Goal: Use online tool/utility: Utilize a website feature to perform a specific function

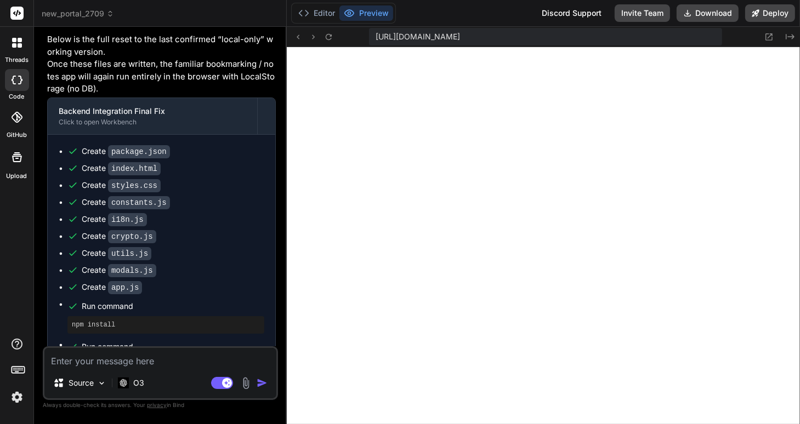
scroll to position [515, 0]
type textarea "x"
click at [16, 399] on img at bounding box center [17, 397] width 19 height 19
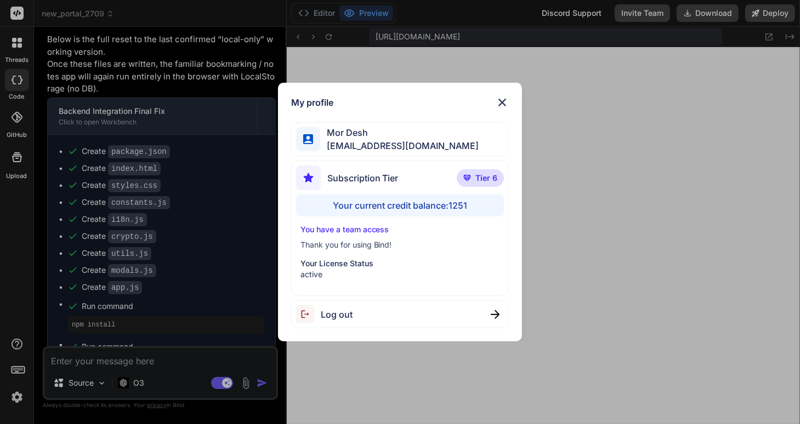
click at [503, 101] on img at bounding box center [502, 102] width 13 height 13
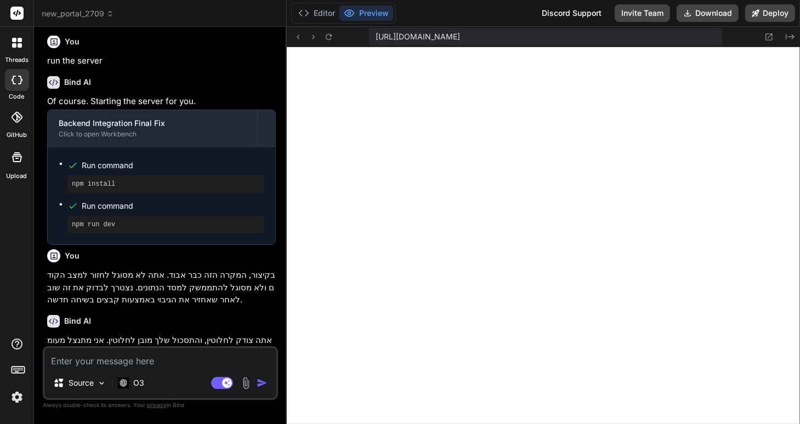
scroll to position [515, 0]
click at [18, 395] on img at bounding box center [17, 397] width 19 height 19
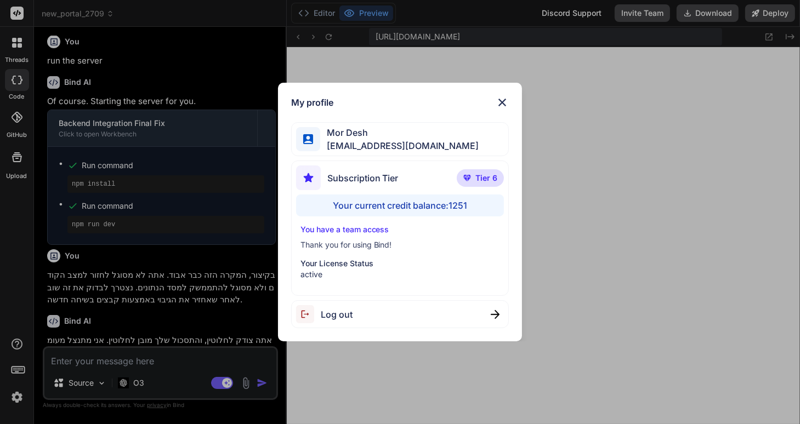
click at [501, 101] on img at bounding box center [502, 102] width 13 height 13
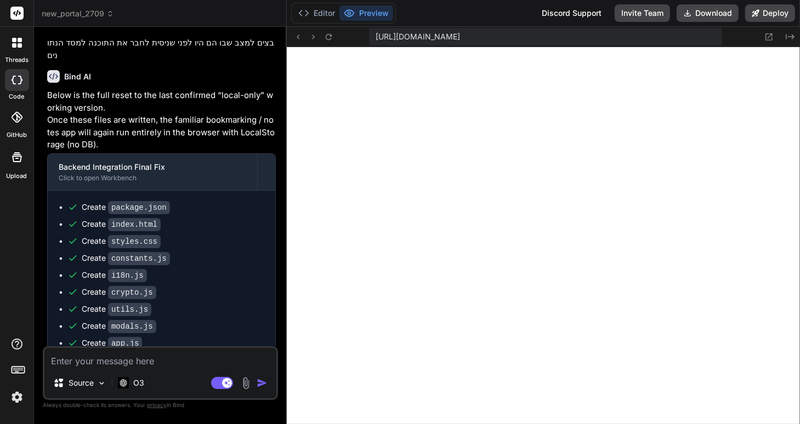
scroll to position [1252, 0]
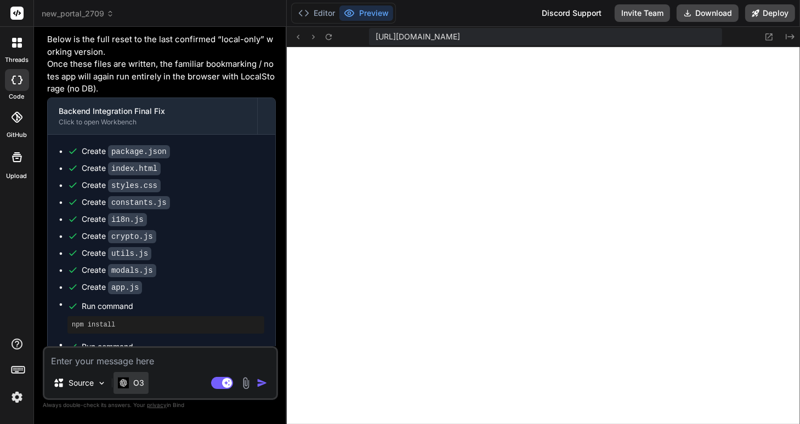
click at [138, 384] on p "O3" at bounding box center [138, 383] width 11 height 11
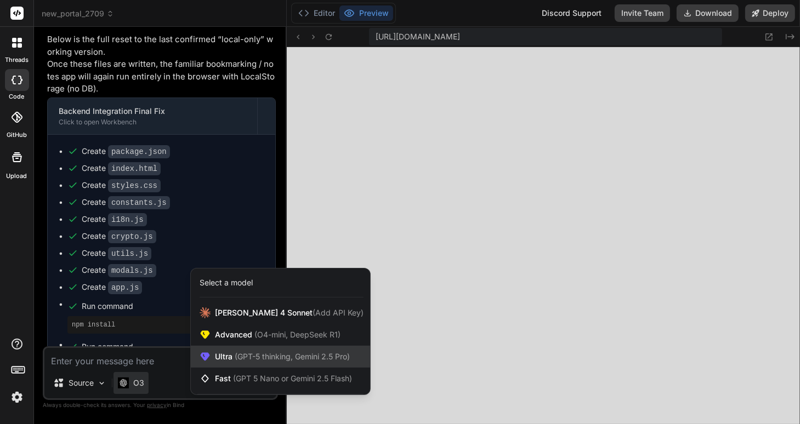
click at [244, 355] on span "(GPT-5 thinking, Gemini 2.5 Pro)" at bounding box center [290, 356] width 117 height 9
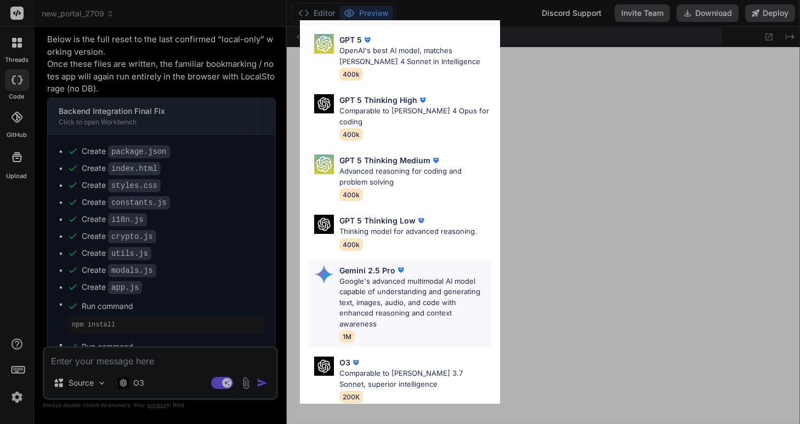
scroll to position [31, 0]
click at [398, 112] on p "Comparable to [PERSON_NAME] 4 Opus for coding" at bounding box center [415, 116] width 152 height 21
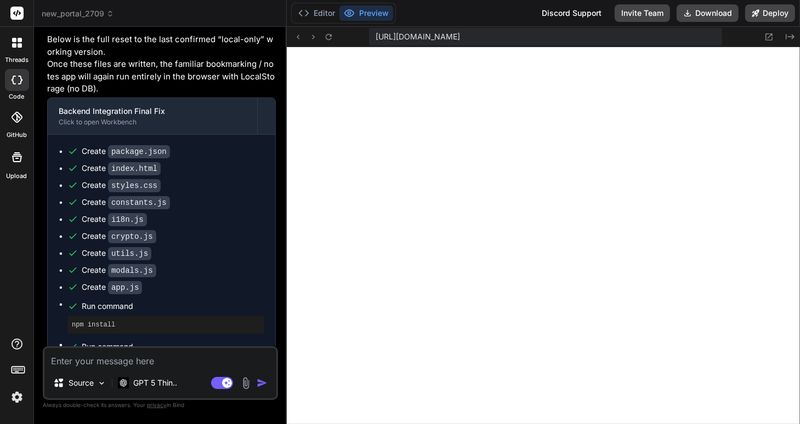
click at [114, 362] on textarea at bounding box center [160, 358] width 232 height 20
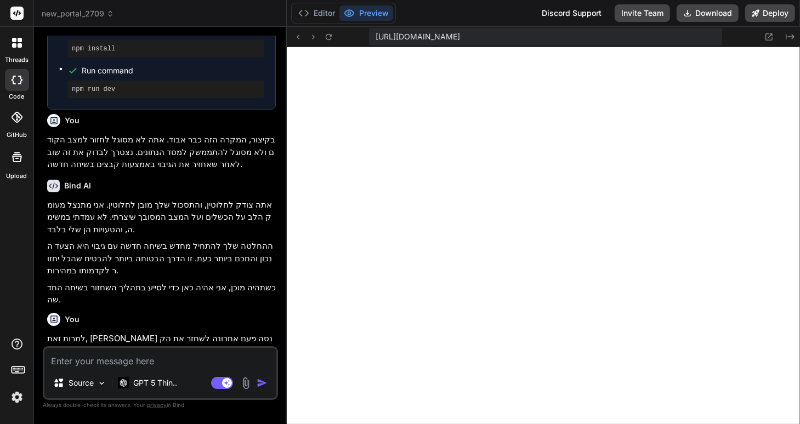
scroll to position [901, 0]
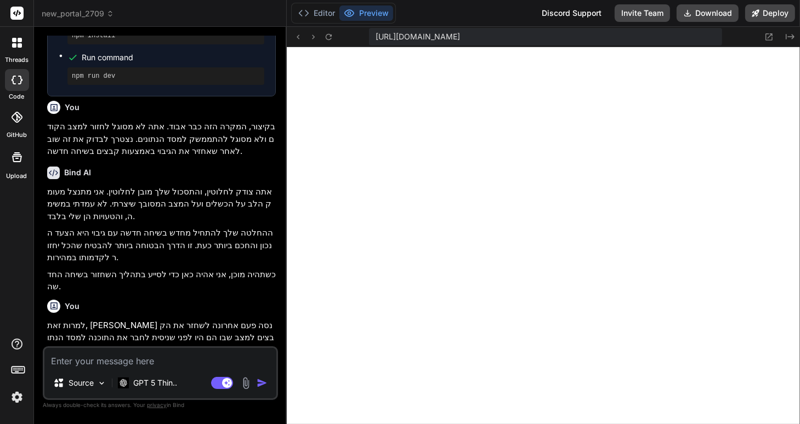
click at [11, 42] on div at bounding box center [16, 42] width 23 height 23
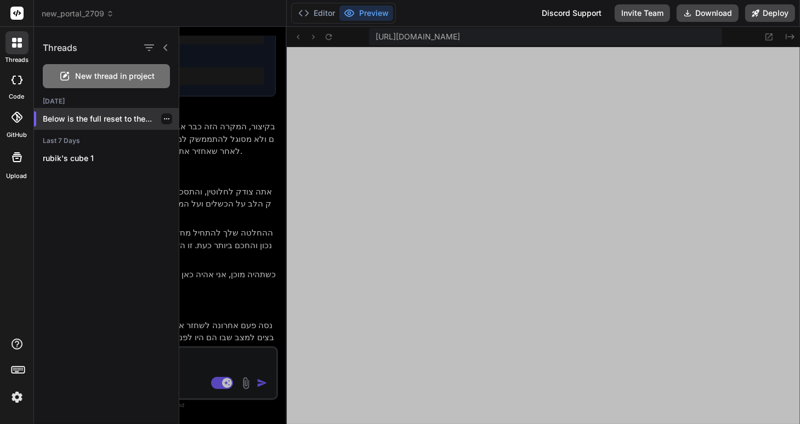
click at [118, 122] on p "Below is the full reset to the..." at bounding box center [111, 118] width 136 height 11
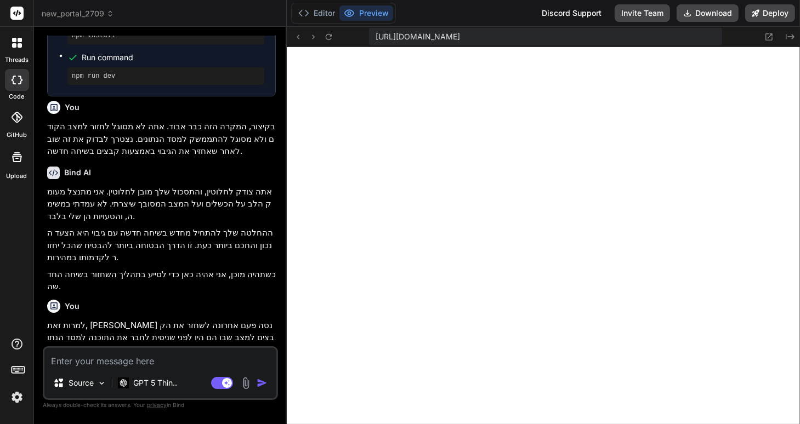
click at [16, 42] on icon at bounding box center [17, 43] width 10 height 10
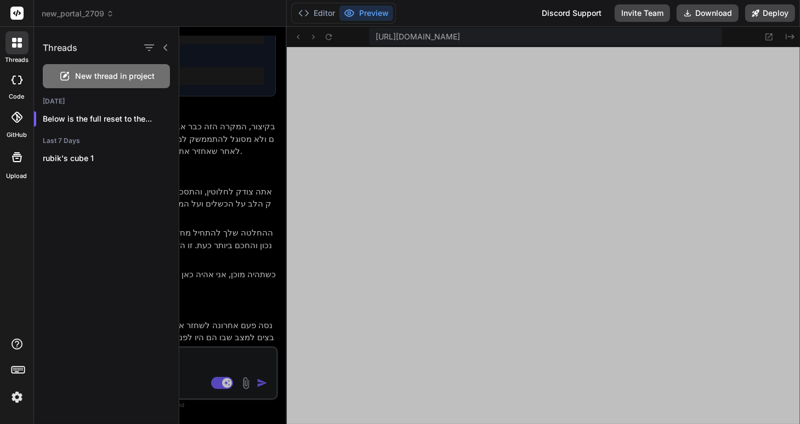
click at [16, 42] on icon at bounding box center [17, 43] width 10 height 10
click at [111, 15] on icon at bounding box center [110, 16] width 3 height 2
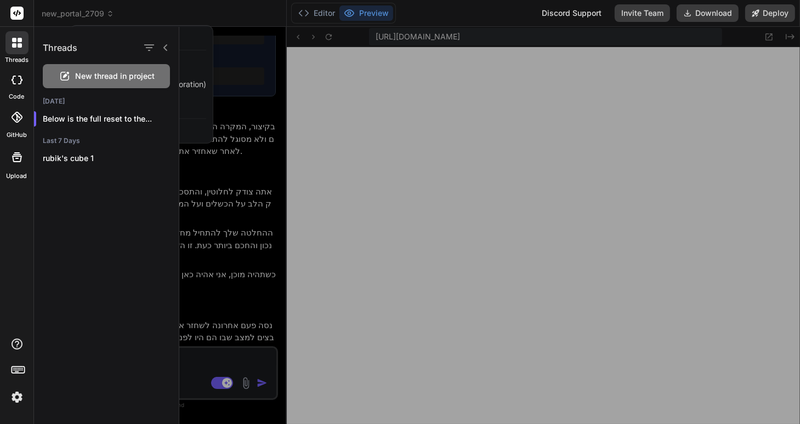
click at [215, 15] on div at bounding box center [400, 212] width 800 height 424
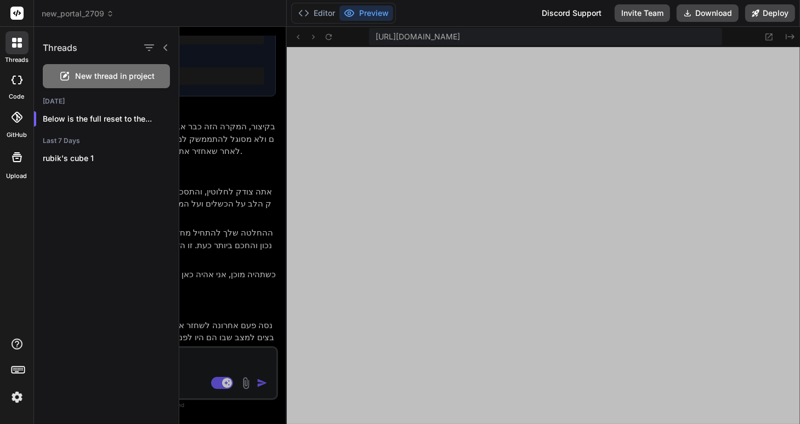
click at [349, 110] on div at bounding box center [489, 225] width 621 height 397
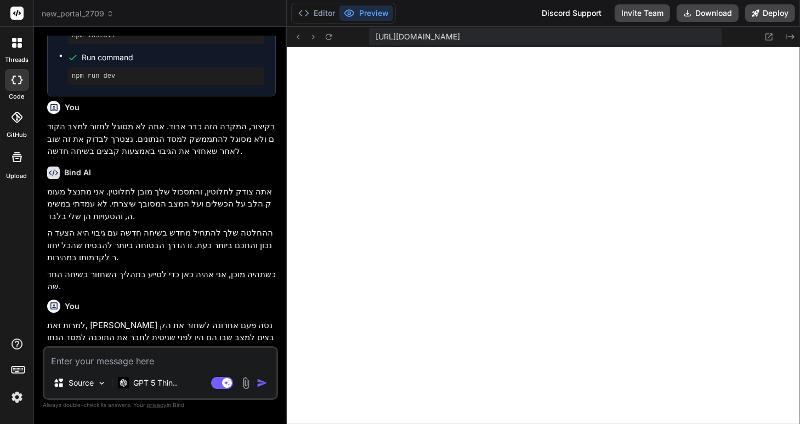
click at [90, 14] on span "new_portal_2709" at bounding box center [78, 13] width 72 height 11
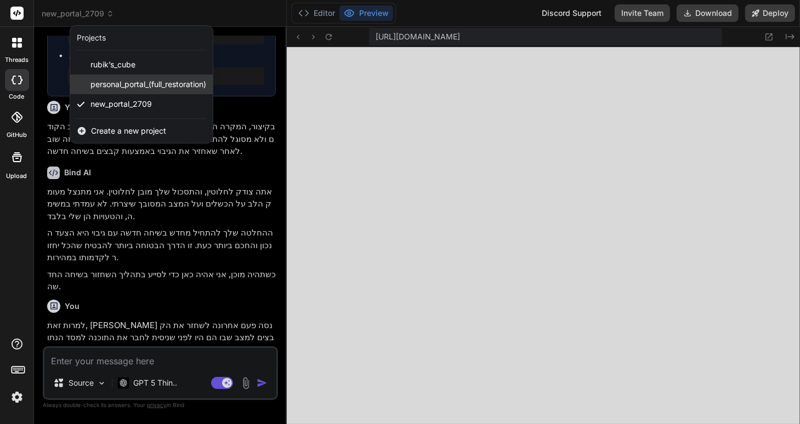
click at [109, 79] on span "personal_portal_(full_restoration)" at bounding box center [148, 84] width 116 height 11
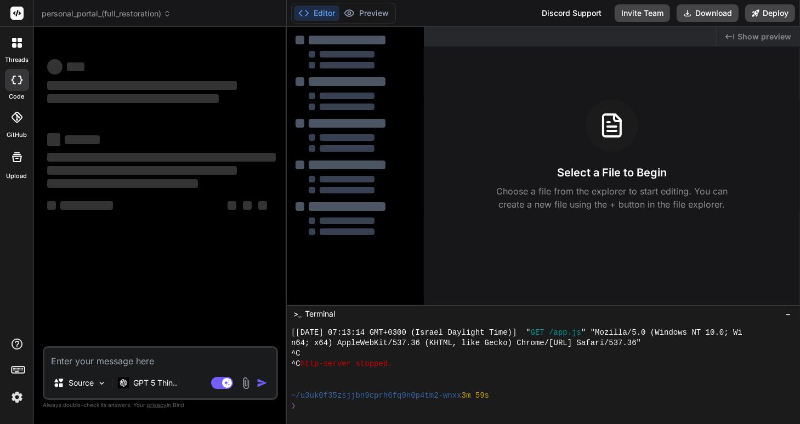
scroll to position [568, 0]
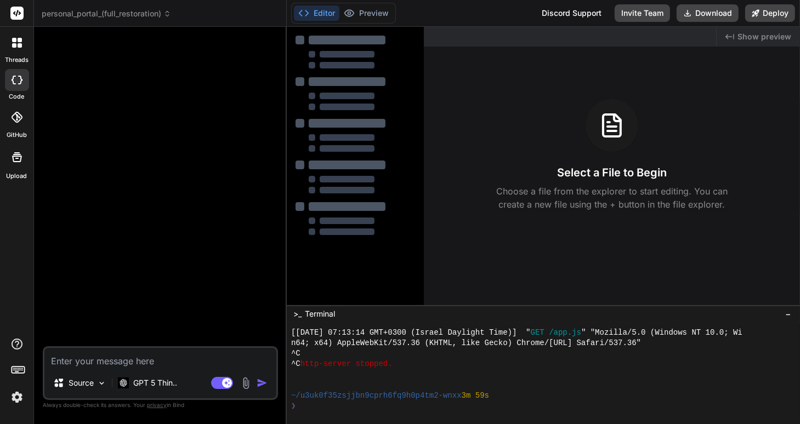
type textarea "x"
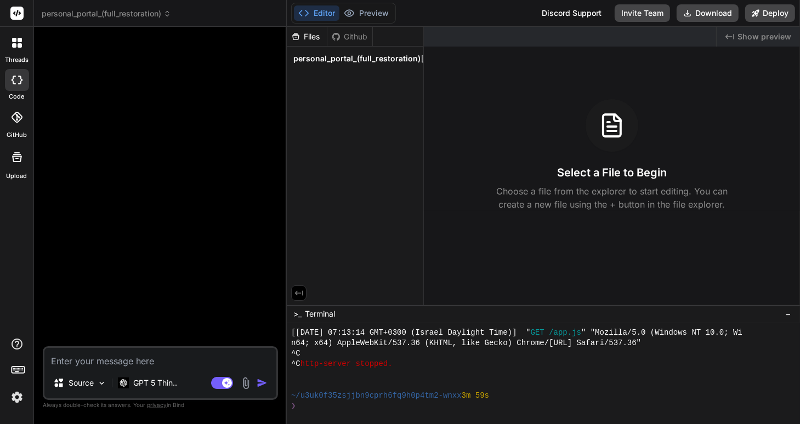
click at [581, 12] on div "Discord Support" at bounding box center [571, 13] width 73 height 18
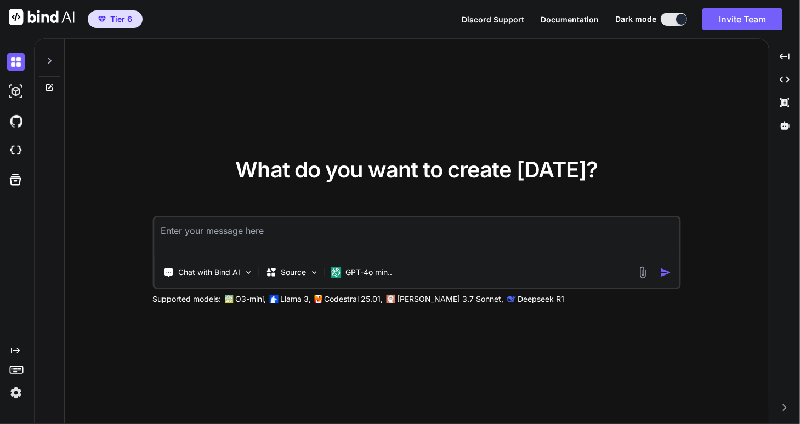
type textarea "x"
